Goal: Transaction & Acquisition: Purchase product/service

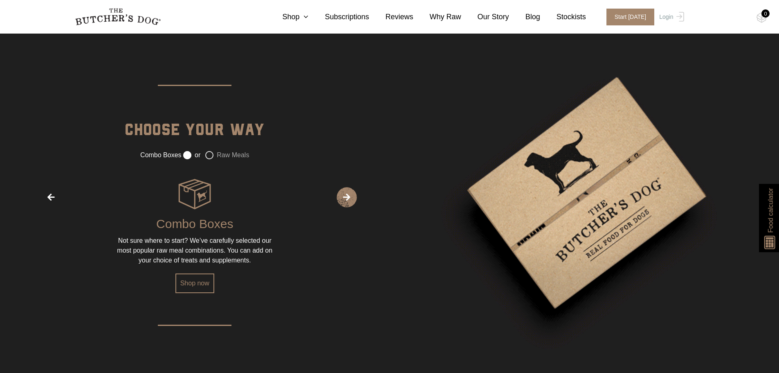
scroll to position [1145, 0]
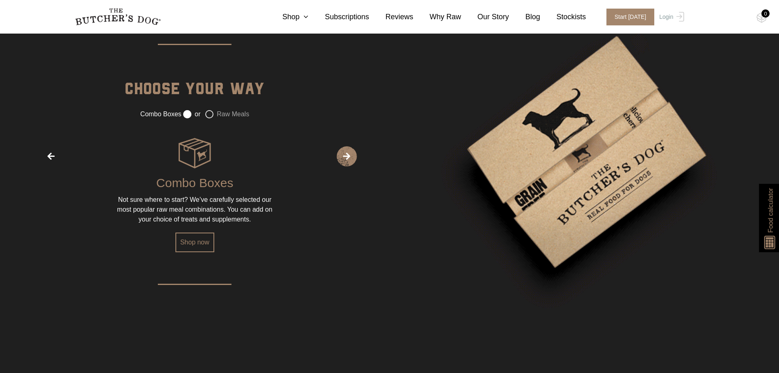
click at [217, 114] on label "Raw Meals" at bounding box center [227, 114] width 44 height 8
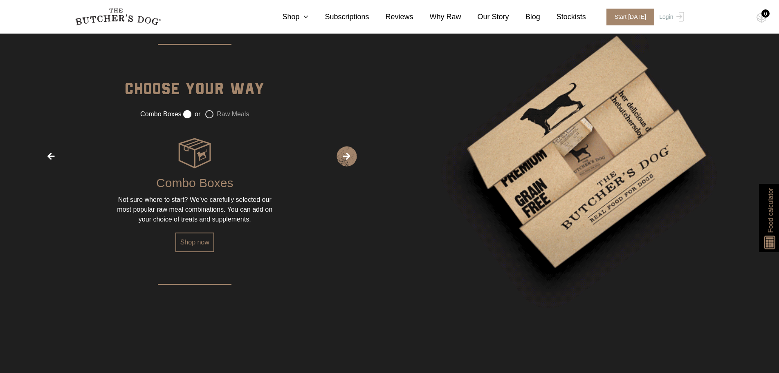
radio input "false"
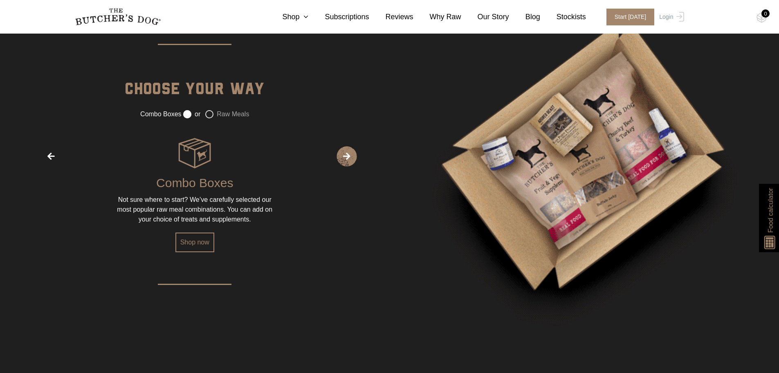
radio input "true"
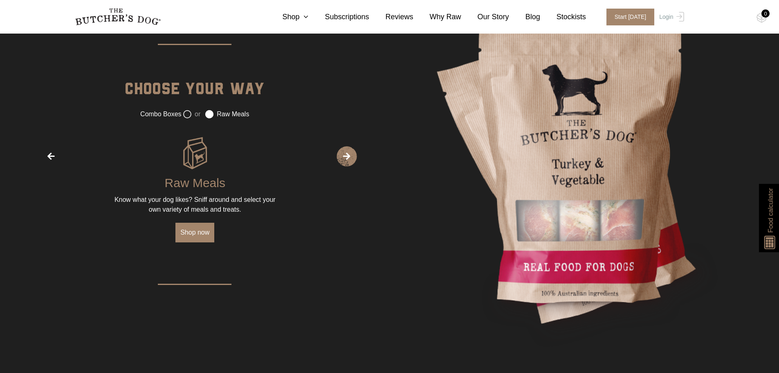
click at [205, 238] on link "Shop now" at bounding box center [194, 233] width 39 height 20
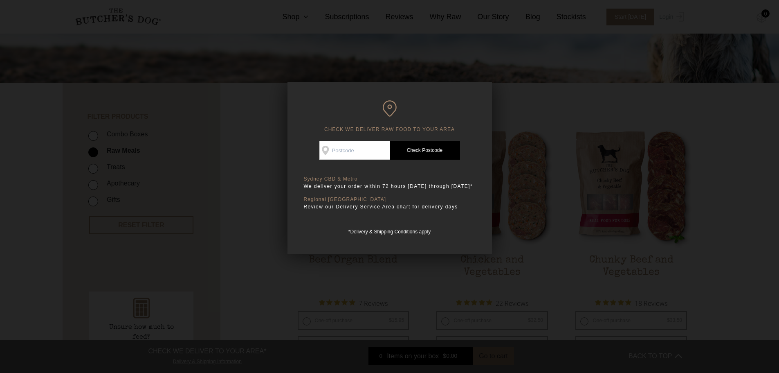
click at [357, 146] on input "Check Availability At" at bounding box center [354, 150] width 70 height 19
type input "4390"
click at [422, 143] on link "Check Postcode" at bounding box center [425, 150] width 70 height 19
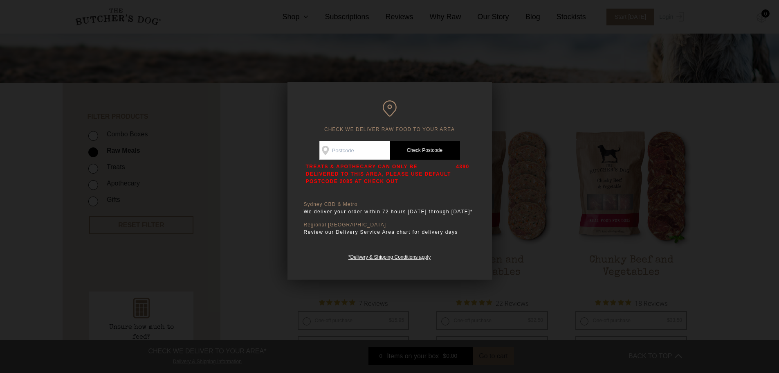
click at [549, 148] on div at bounding box center [389, 186] width 779 height 373
